Goal: Task Accomplishment & Management: Complete application form

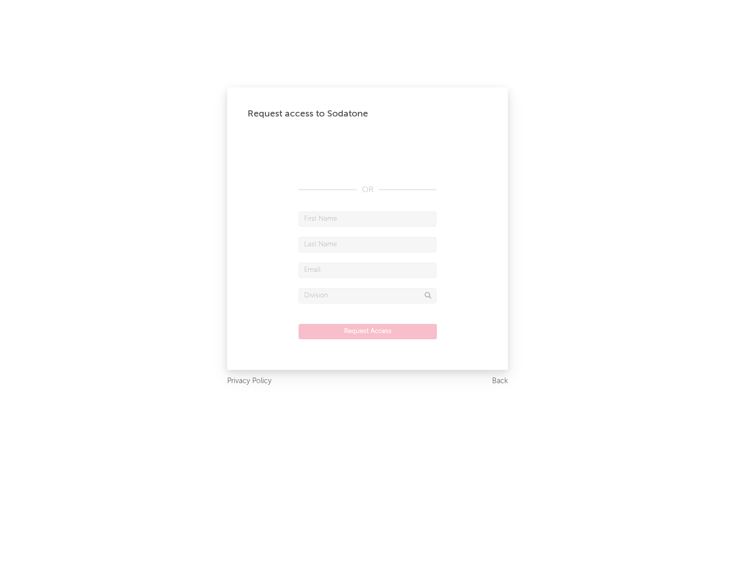
click at [368, 218] on input "text" at bounding box center [368, 218] width 138 height 15
type input "[PERSON_NAME]"
click at [368, 244] on input "text" at bounding box center [368, 244] width 138 height 15
type input "[PERSON_NAME]"
click at [368, 270] on input "text" at bounding box center [368, 269] width 138 height 15
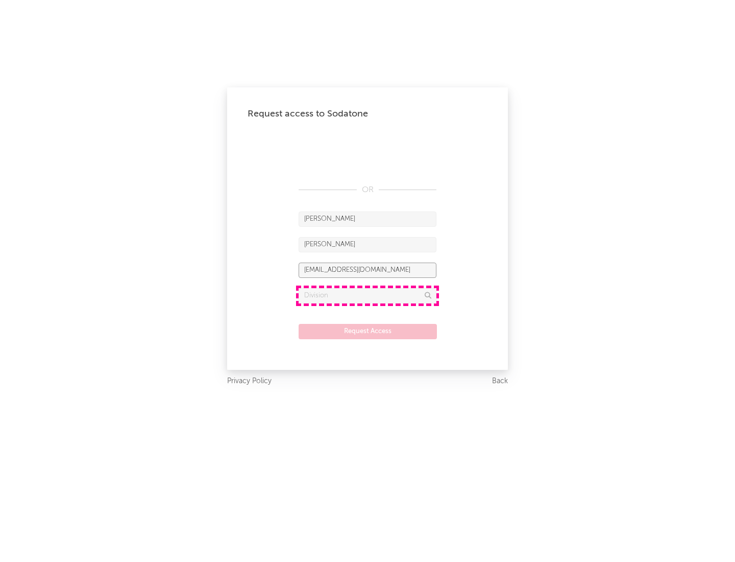
type input "[EMAIL_ADDRESS][DOMAIN_NAME]"
click at [368, 295] on input "text" at bounding box center [368, 295] width 138 height 15
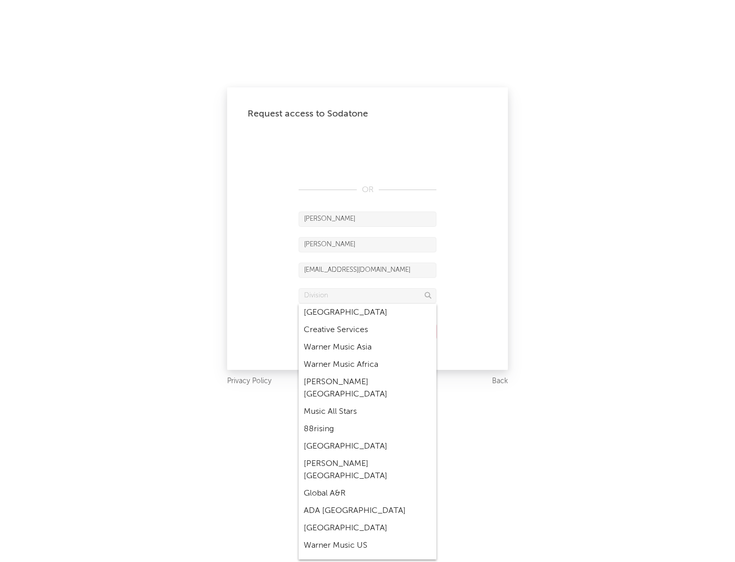
click at [368, 403] on div "Music All Stars" at bounding box center [368, 411] width 138 height 17
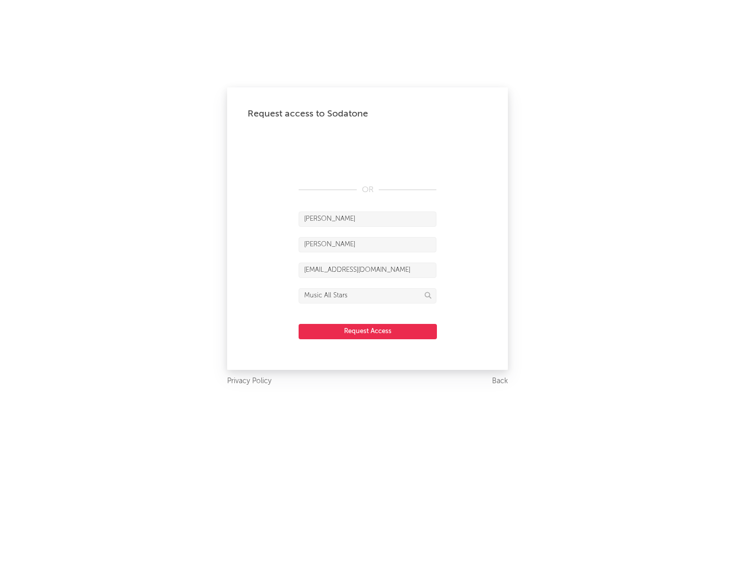
type input "Music All Stars"
click at [368, 331] on button "Request Access" at bounding box center [368, 331] width 138 height 15
